Goal: Task Accomplishment & Management: Manage account settings

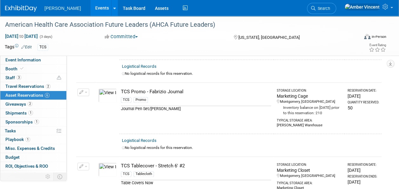
scroll to position [349, 0]
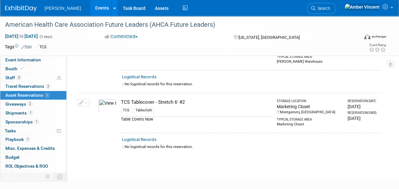
click at [88, 100] on button "button" at bounding box center [83, 103] width 12 height 8
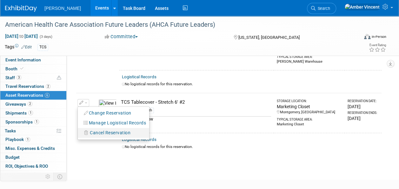
click at [107, 131] on span "Cancel Reservation" at bounding box center [110, 132] width 41 height 5
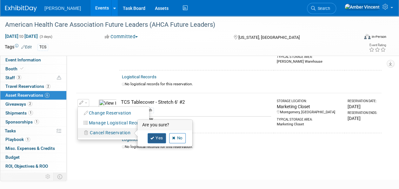
click at [158, 136] on link "Yes" at bounding box center [157, 138] width 18 height 10
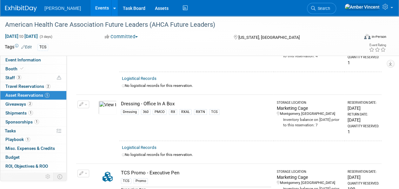
scroll to position [128, 0]
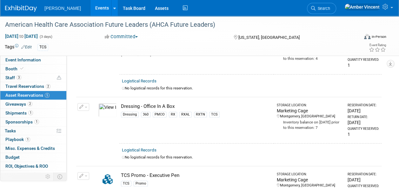
click at [88, 107] on button "button" at bounding box center [83, 107] width 12 height 8
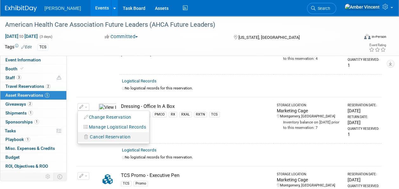
click at [98, 134] on span "Cancel Reservation" at bounding box center [110, 136] width 41 height 5
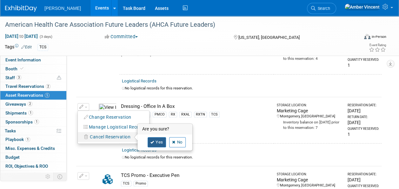
click at [153, 140] on icon at bounding box center [153, 141] width 4 height 3
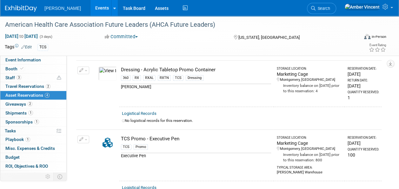
scroll to position [65, 0]
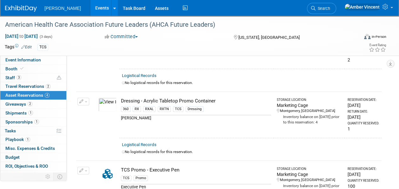
click at [89, 100] on button "button" at bounding box center [83, 102] width 12 height 8
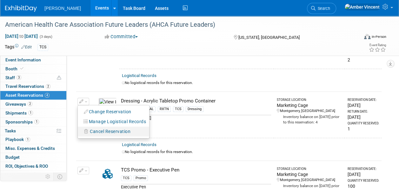
click at [104, 129] on span "Cancel Reservation" at bounding box center [110, 131] width 41 height 5
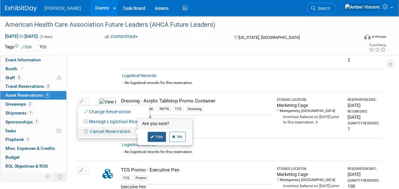
click at [158, 135] on link "Yes" at bounding box center [157, 136] width 18 height 10
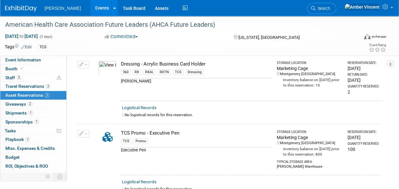
scroll to position [0, 0]
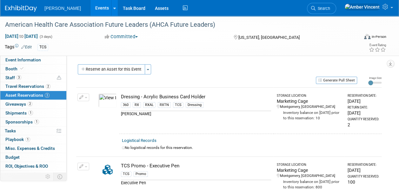
click at [87, 95] on button "button" at bounding box center [83, 97] width 12 height 8
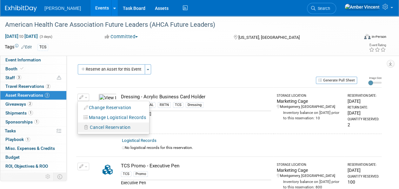
click at [94, 130] on button "Cancel Reservation" at bounding box center [107, 127] width 53 height 9
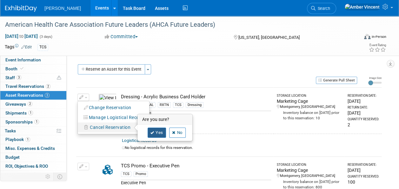
click at [157, 131] on link "Yes" at bounding box center [157, 132] width 18 height 10
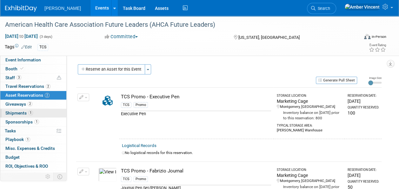
click at [14, 109] on link "1 Shipments 1" at bounding box center [33, 113] width 66 height 9
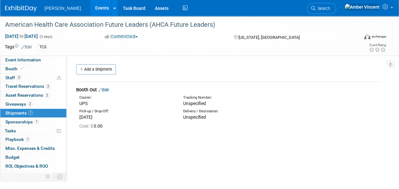
click at [107, 88] on link "Edit" at bounding box center [103, 89] width 10 height 5
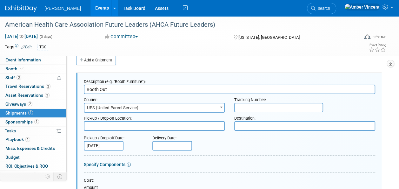
click at [257, 125] on textarea at bounding box center [304, 126] width 141 height 10
paste textarea "The Madison Hotel 1177 15th St NW Washington, DC 20005"
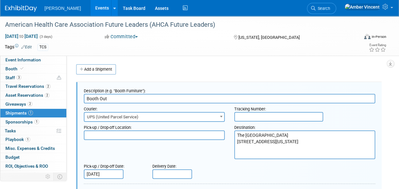
click at [238, 136] on textarea "The Madison Hotel 1177 15th St NW Washington, DC 20005" at bounding box center [304, 144] width 141 height 29
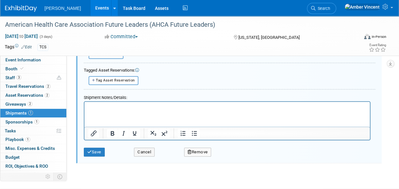
scroll to position [254, 0]
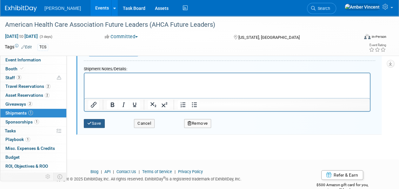
type textarea "Attn: Jaime Butler The Madison Hotel 1177 15th St NW Washington, DC 20005"
click at [102, 119] on button "Save" at bounding box center [94, 123] width 21 height 9
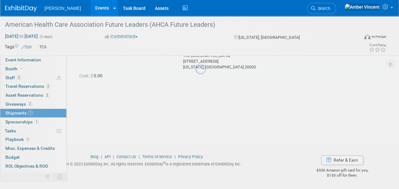
scroll to position [9, 0]
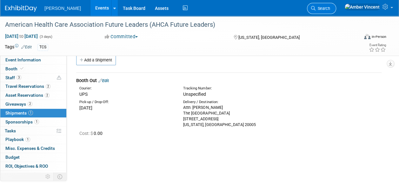
click at [330, 8] on span "Search" at bounding box center [323, 8] width 15 height 5
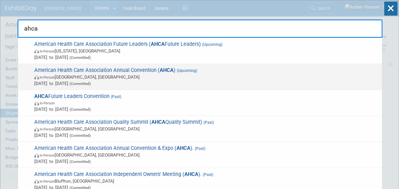
type input "ahca"
click at [204, 74] on span "In-Person Las Vegas, NV" at bounding box center [206, 77] width 345 height 6
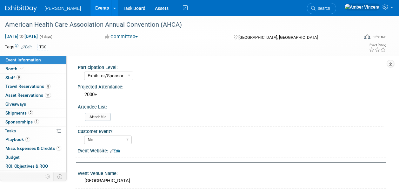
select select "Exhibitor/Sponsor"
select select "No"
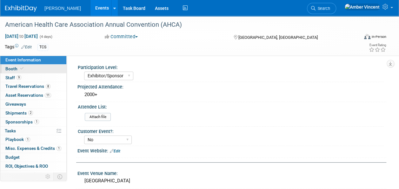
click at [37, 69] on link "Booth" at bounding box center [33, 68] width 66 height 9
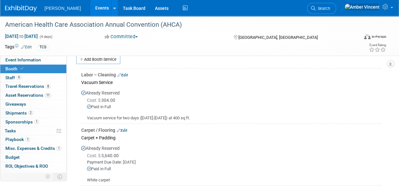
scroll to position [95, 0]
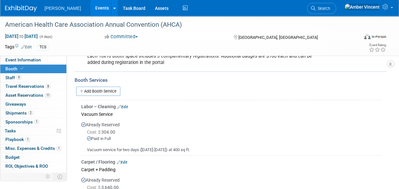
drag, startPoint x: 114, startPoint y: 88, endPoint x: 115, endPoint y: 95, distance: 7.1
click at [113, 88] on link "Add Booth Service" at bounding box center [98, 90] width 44 height 9
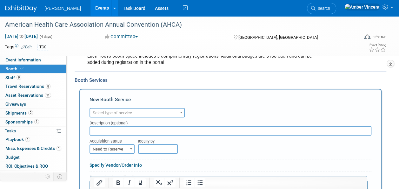
scroll to position [0, 0]
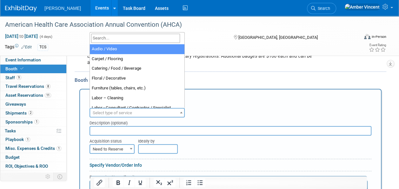
click at [151, 111] on span "Select type of service" at bounding box center [137, 112] width 94 height 9
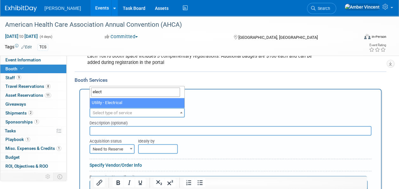
type input "elect"
click at [110, 97] on span "elect" at bounding box center [137, 92] width 95 height 12
select select "8"
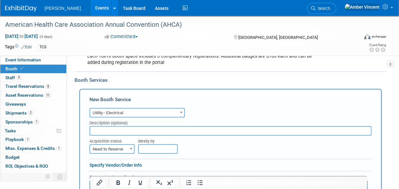
click at [108, 130] on input "text" at bounding box center [231, 131] width 282 height 10
type input "500 Watt Outlet (5 amps) 120 Volt"
click at [125, 151] on span "Need to Reserve" at bounding box center [112, 149] width 44 height 9
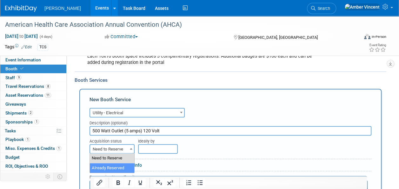
select select "2"
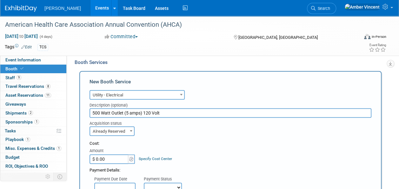
scroll to position [127, 0]
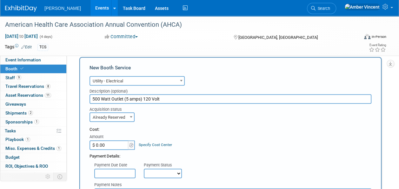
click at [121, 140] on input "$ 0.00" at bounding box center [110, 145] width 40 height 10
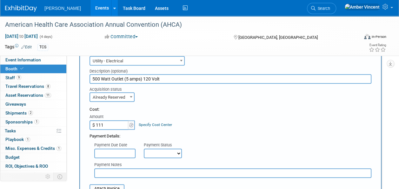
scroll to position [159, 0]
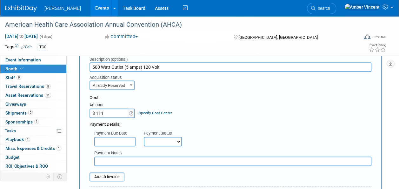
type input "$ 111.00"
click at [121, 138] on input "text" at bounding box center [114, 142] width 41 height 10
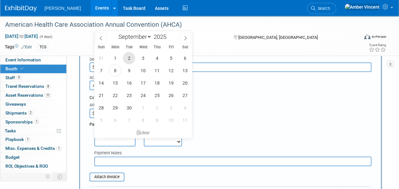
click at [126, 58] on span "2" at bounding box center [129, 58] width 12 height 12
type input "Sep 2, 2025"
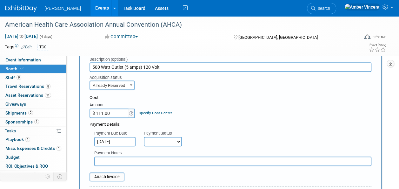
click at [175, 141] on select "Not Paid Yet Partially Paid Paid in Full" at bounding box center [163, 142] width 38 height 10
select select "1"
click at [144, 137] on select "Not Paid Yet Partially Paid Paid in Full" at bounding box center [163, 142] width 38 height 10
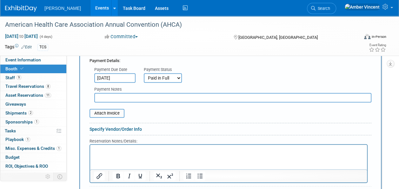
scroll to position [286, 0]
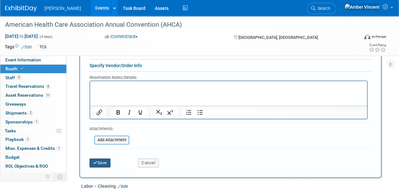
click at [93, 158] on button "Save" at bounding box center [100, 162] width 21 height 9
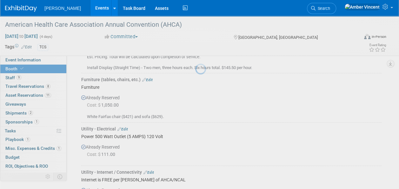
scroll to position [529, 0]
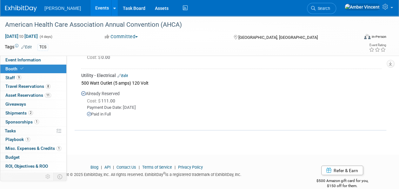
drag, startPoint x: 35, startPoint y: 59, endPoint x: 36, endPoint y: 69, distance: 10.2
click at [35, 59] on span "Event Information" at bounding box center [23, 59] width 36 height 5
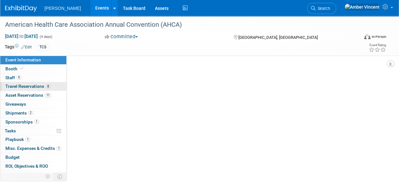
select select "Exhibitor/Sponsor"
select select "No"
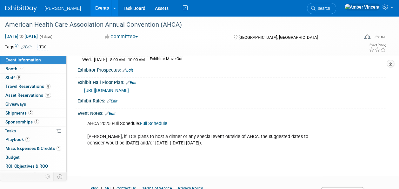
scroll to position [222, 0]
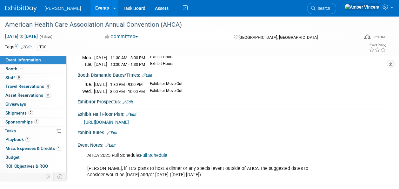
click at [129, 119] on span "https://www.conferenceharvester.com/floorplan/v2/index.asp?EventKey=LLSJNNZJ" at bounding box center [106, 121] width 45 height 5
